Goal: Information Seeking & Learning: Check status

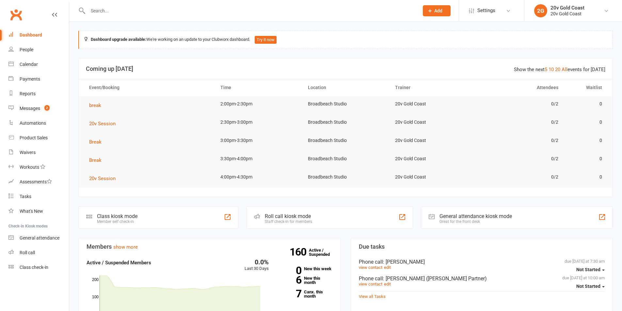
click at [551, 8] on div "20v Gold Coast" at bounding box center [567, 8] width 34 height 6
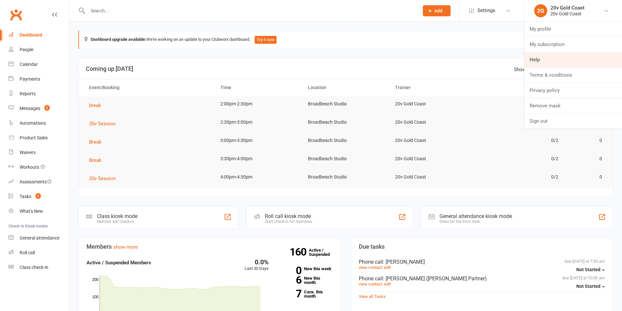
click at [557, 60] on link "Help" at bounding box center [573, 59] width 98 height 15
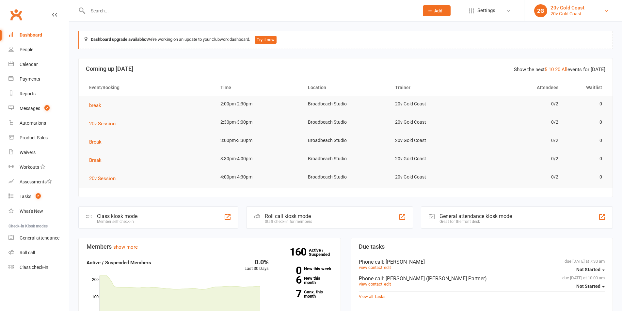
click at [556, 14] on div "20v Gold Coast" at bounding box center [567, 14] width 34 height 6
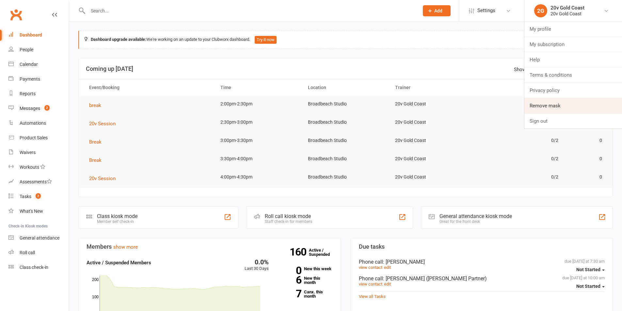
click at [557, 102] on link "Remove mask" at bounding box center [573, 105] width 98 height 15
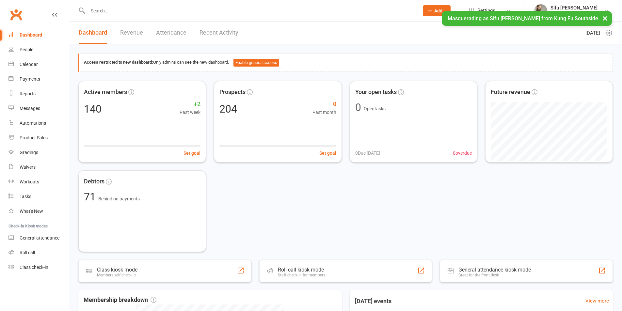
click at [30, 108] on div "Messages" at bounding box center [30, 108] width 21 height 5
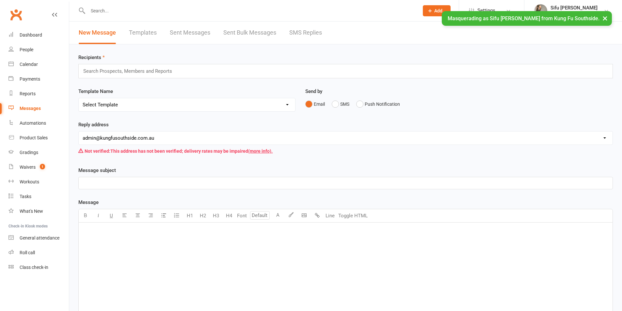
click at [183, 33] on link "Sent Messages" at bounding box center [190, 33] width 40 height 23
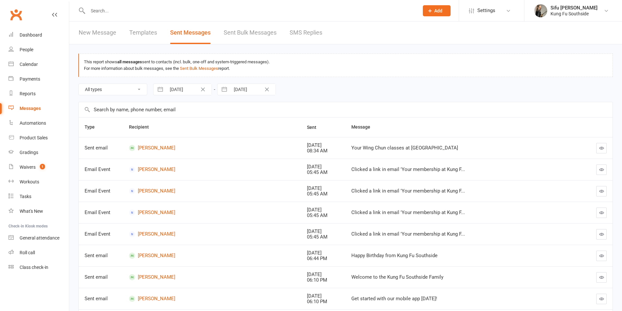
click at [202, 91] on icon "Clear Date" at bounding box center [202, 89] width 5 height 4
click at [0, 0] on div "Loading" at bounding box center [0, 0] width 0 height 0
click at [185, 88] on input "From" at bounding box center [188, 89] width 45 height 11
select select "6"
select select "2025"
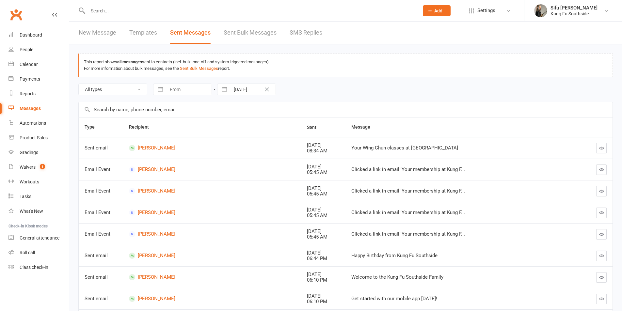
select select "7"
select select "2025"
select select "8"
select select "2025"
click at [172, 115] on div "Move backward to switch to the previous month." at bounding box center [166, 116] width 13 height 11
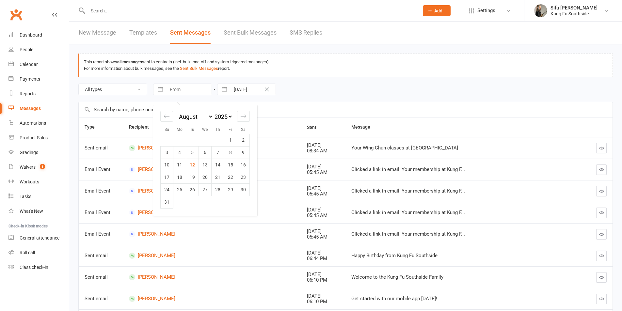
select select "5"
select select "2025"
click at [191, 137] on td "1" at bounding box center [192, 140] width 13 height 12
type input "01 Jul 2025"
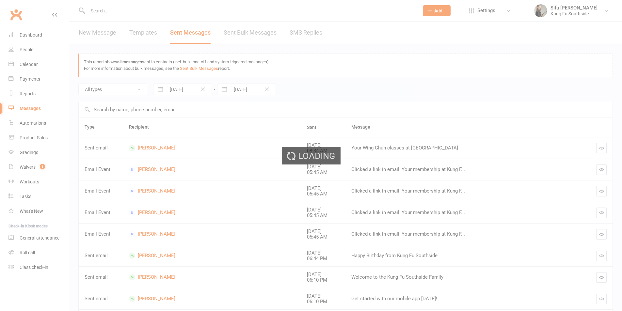
click at [257, 85] on ui-view "Prospect Member Non-attending contact Class / event Appointment Grading event T…" at bounding box center [311, 198] width 622 height 392
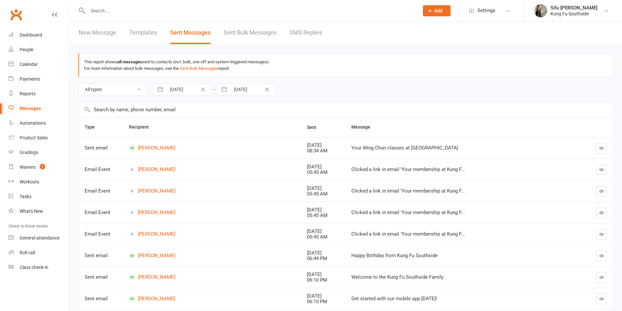
click at [269, 90] on icon "Clear Date" at bounding box center [266, 89] width 5 height 4
select select "6"
select select "2025"
select select "7"
select select "2025"
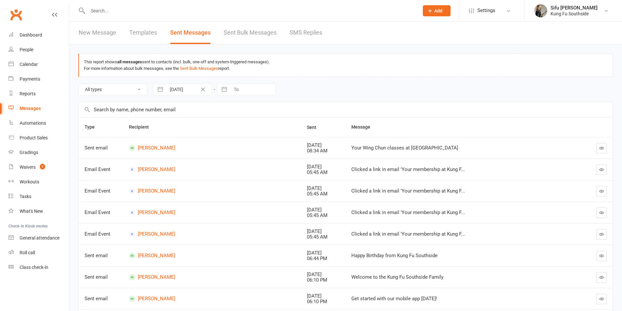
select select "8"
select select "2025"
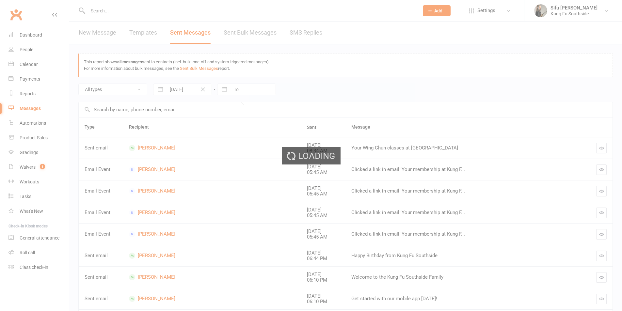
click at [253, 89] on ui-view "Prospect Member Non-attending contact Class / event Appointment Grading event T…" at bounding box center [311, 198] width 622 height 392
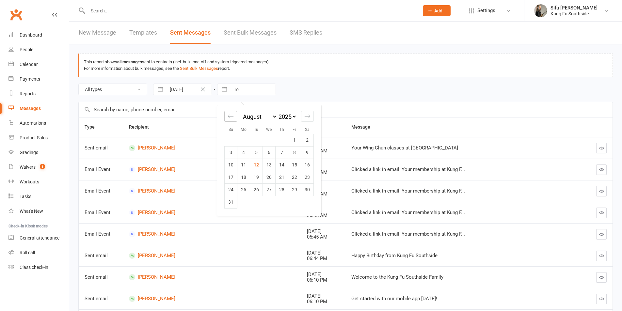
click at [233, 113] on div "Move backward to switch to the previous month." at bounding box center [230, 116] width 13 height 11
select select "5"
select select "2025"
click at [282, 192] on td "31" at bounding box center [281, 189] width 13 height 12
type input "31 Jul 2025"
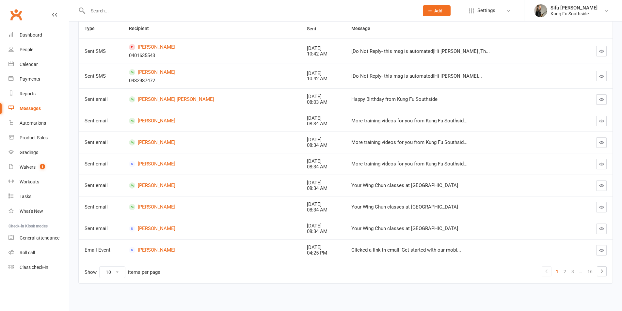
scroll to position [99, 0]
click at [118, 272] on select "10 25 50 100" at bounding box center [112, 271] width 25 height 11
select select "100"
click at [100, 266] on select "10 25 50 100" at bounding box center [112, 271] width 25 height 11
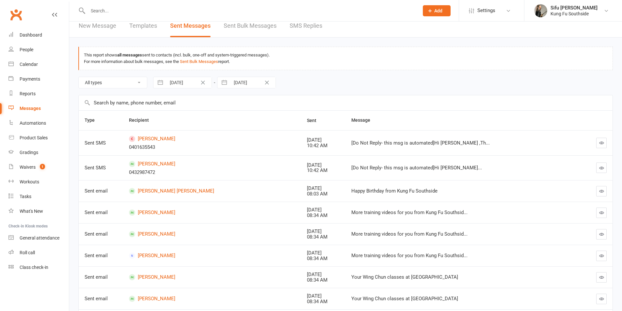
scroll to position [0, 0]
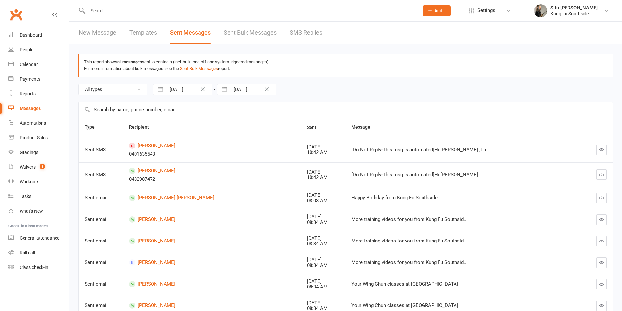
click at [146, 86] on select "All types Emails SMSes Push Notifications SMS Replies Failed SMSes Failed Push …" at bounding box center [113, 89] width 68 height 11
select select "sms"
click at [79, 84] on select "All types Emails SMSes Push Notifications SMS Replies Failed SMSes Failed Push …" at bounding box center [113, 89] width 68 height 11
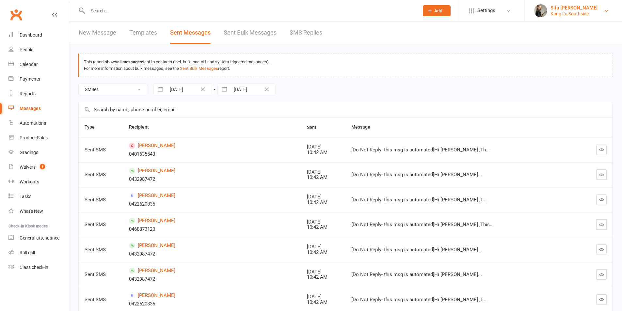
click at [549, 10] on link "Sifu Dave Richardson Kung Fu Southside" at bounding box center [573, 10] width 78 height 13
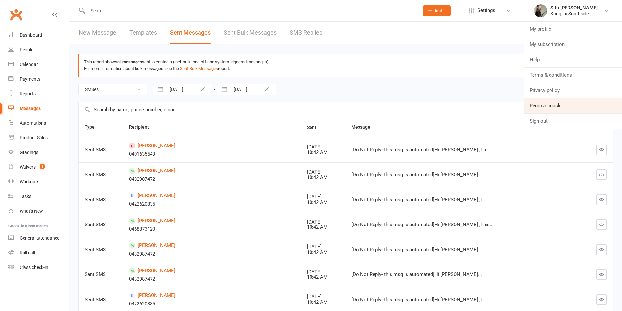
click at [546, 107] on link "Remove mask" at bounding box center [573, 105] width 98 height 15
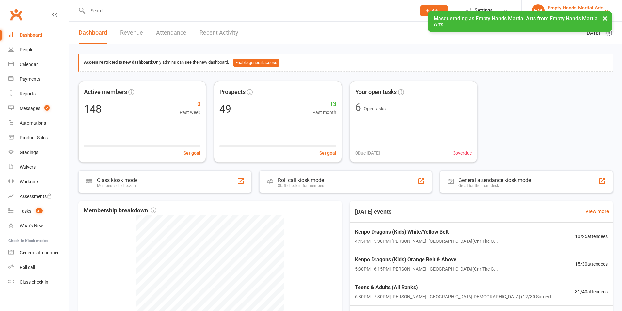
click at [601, 17] on button "×" at bounding box center [605, 18] width 12 height 14
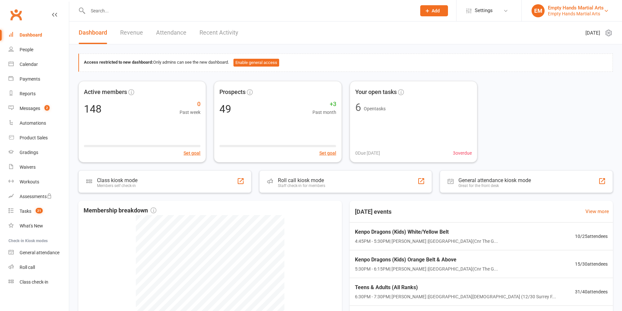
click at [580, 5] on div "Empty Hands Martial Arts" at bounding box center [576, 8] width 56 height 6
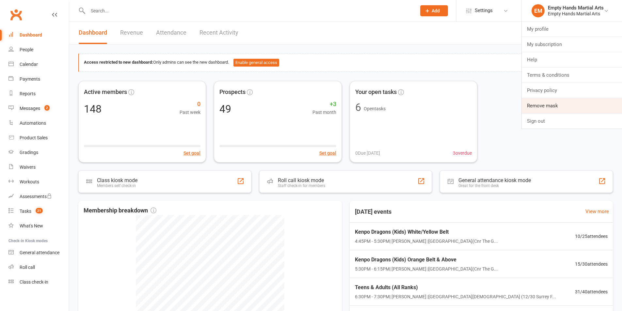
click at [565, 103] on link "Remove mask" at bounding box center [572, 105] width 100 height 15
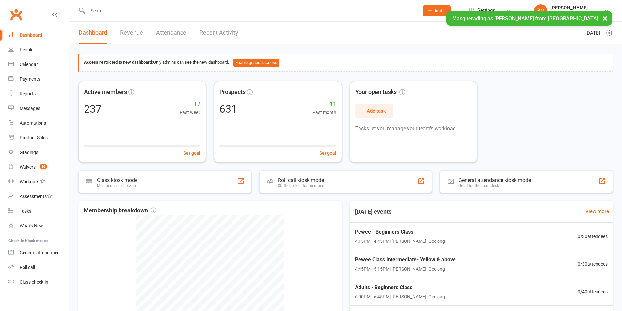
click at [604, 19] on button "×" at bounding box center [605, 18] width 12 height 14
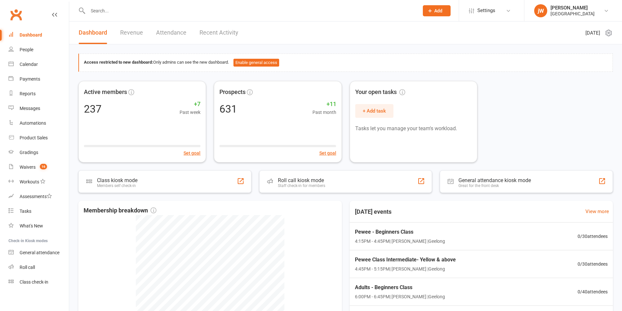
click at [118, 12] on input "text" at bounding box center [250, 10] width 328 height 9
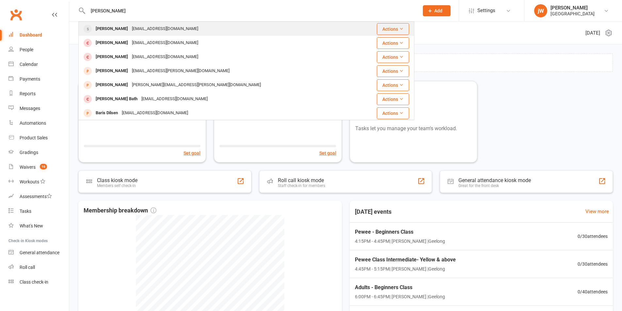
type input "[PERSON_NAME]"
click at [130, 26] on div "[EMAIL_ADDRESS][DOMAIN_NAME]" at bounding box center [165, 28] width 70 height 9
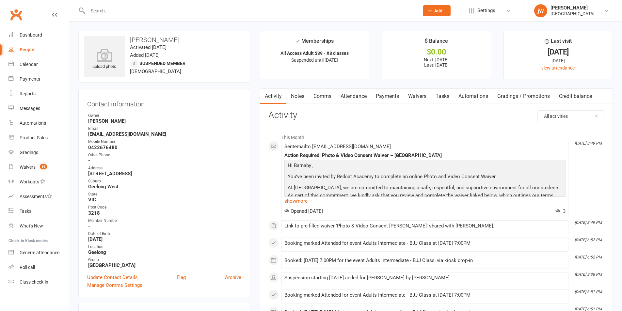
click at [388, 94] on link "Payments" at bounding box center [387, 96] width 32 height 15
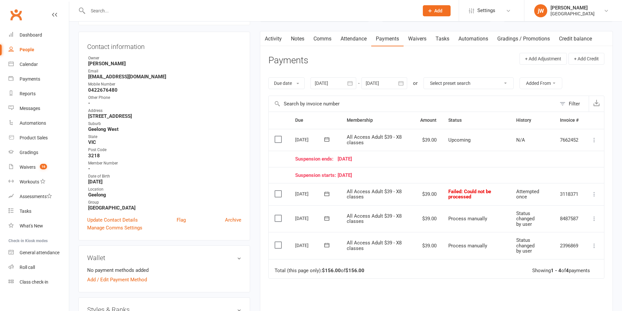
scroll to position [65, 0]
